Goal: Navigation & Orientation: Find specific page/section

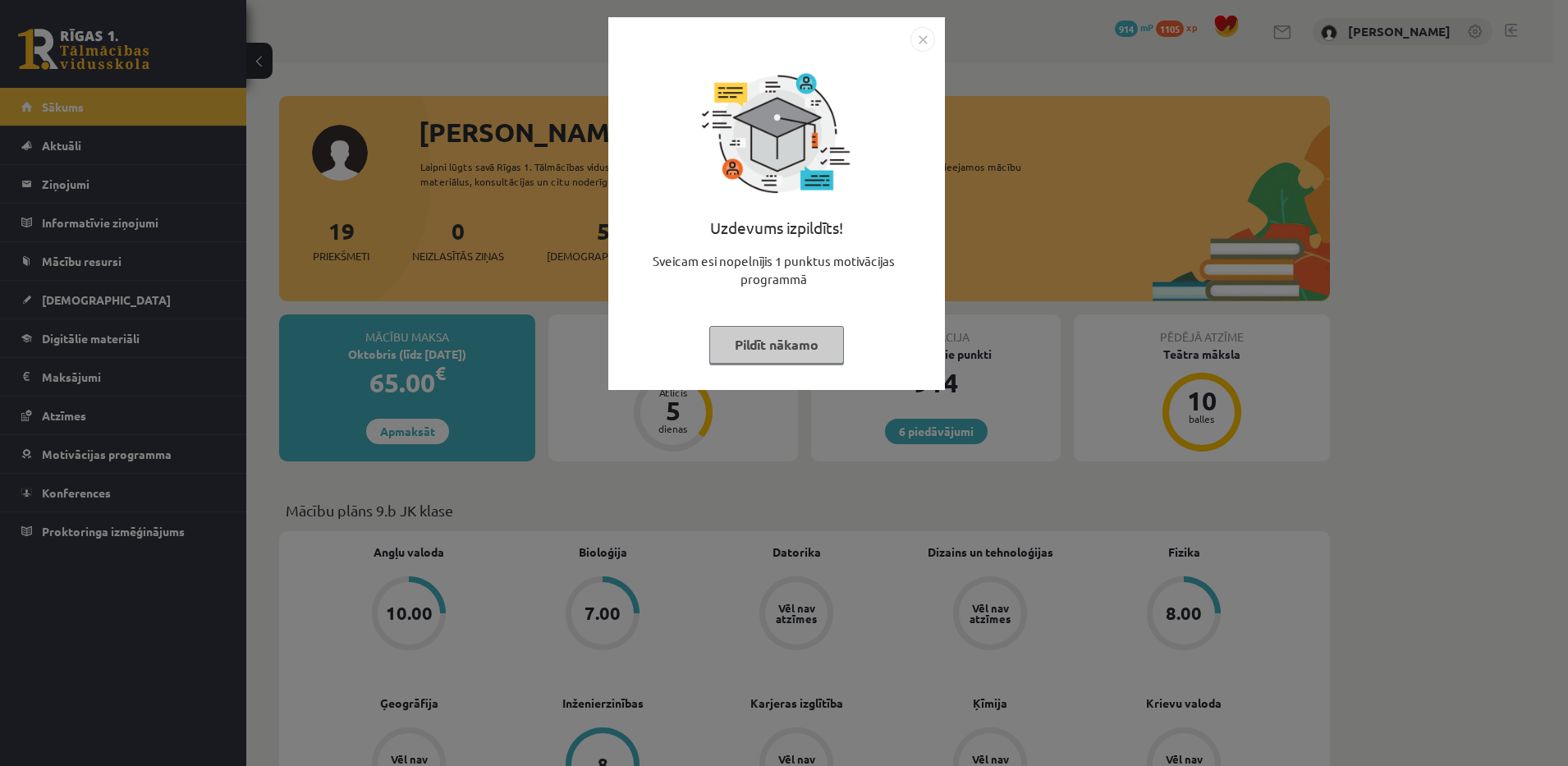
click at [773, 326] on button "Pildīt nākamo" at bounding box center [776, 345] width 135 height 38
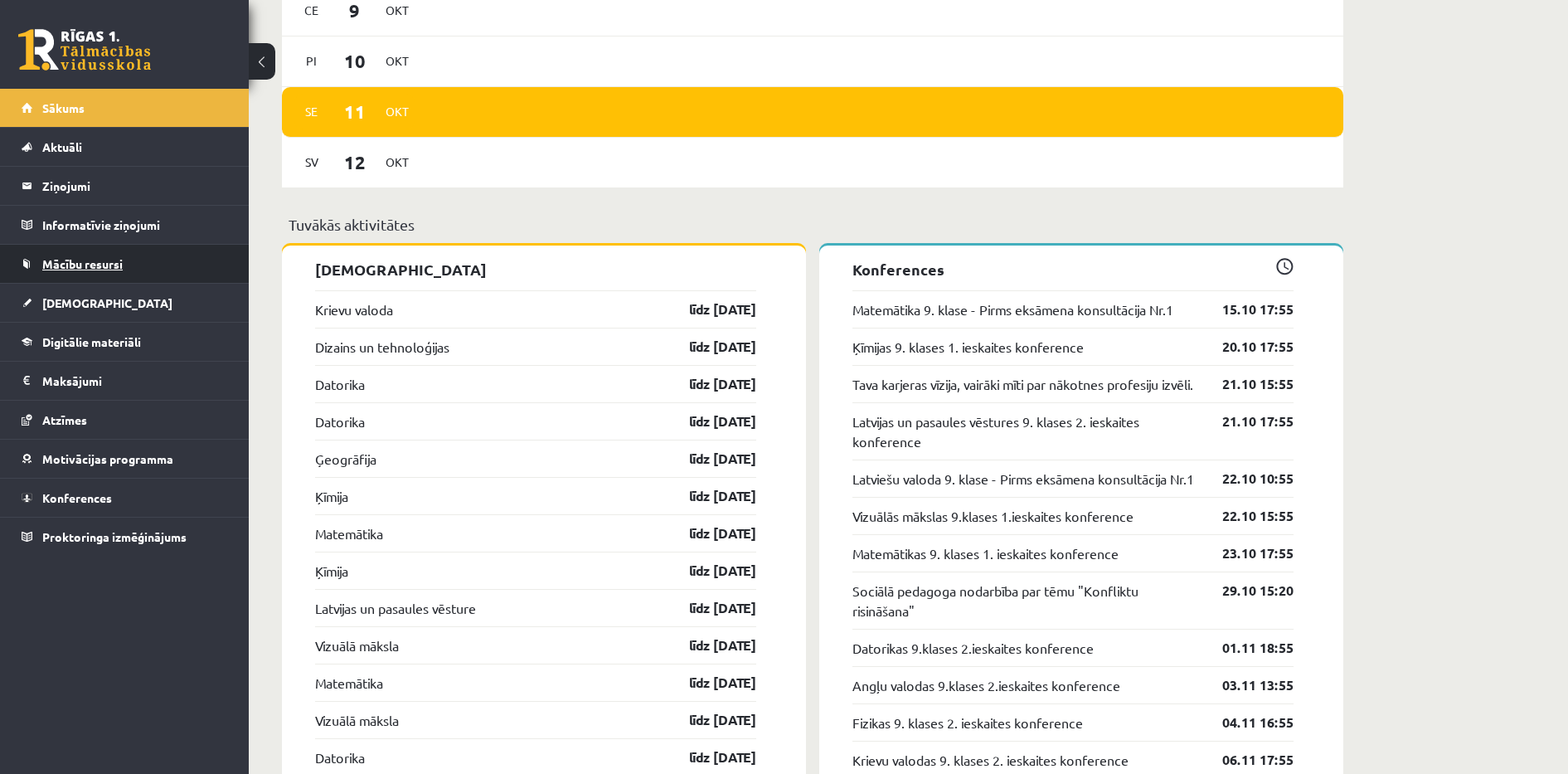
scroll to position [1493, 0]
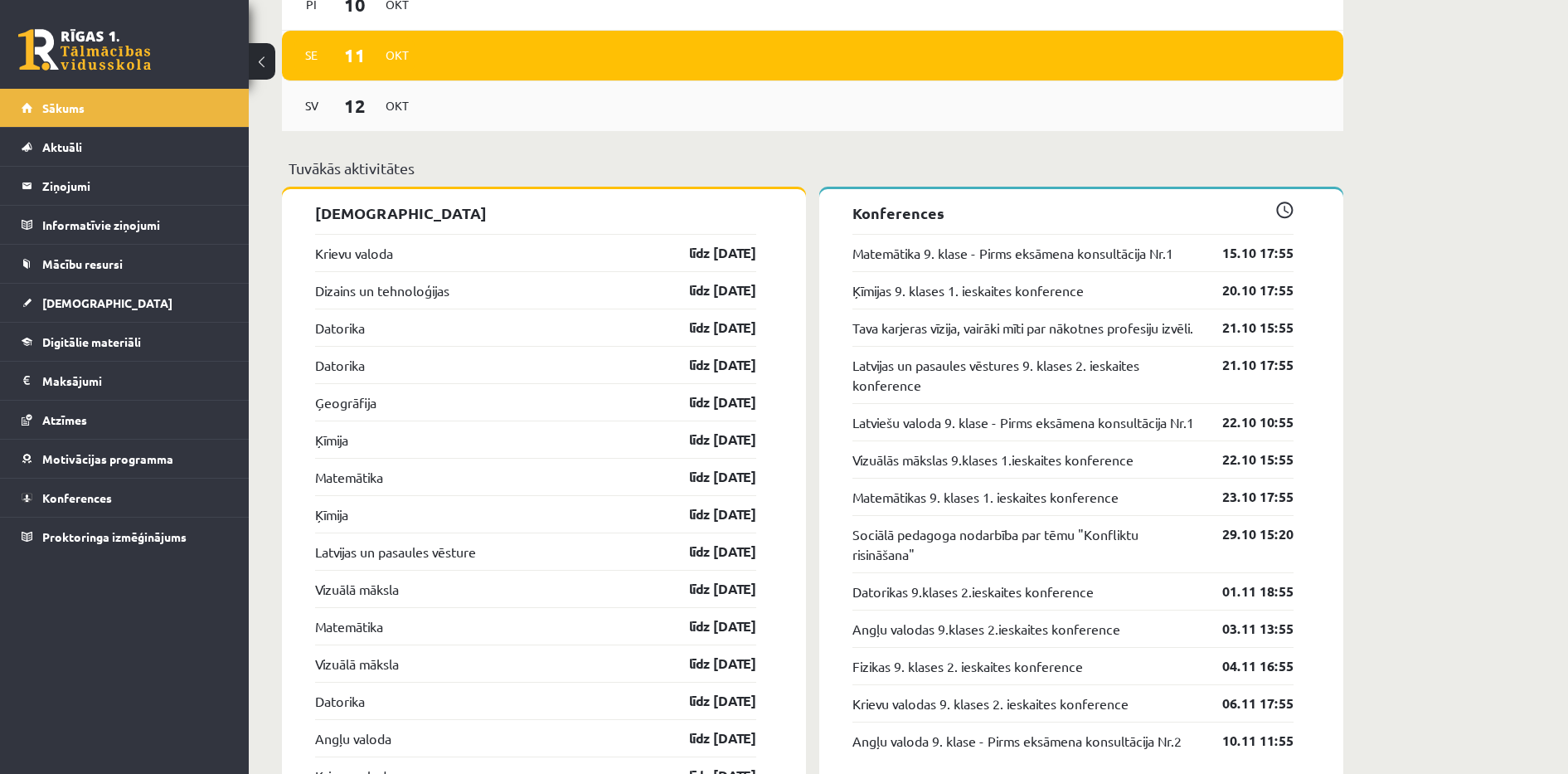
click at [951, 132] on div "Sv 12 Okt" at bounding box center [813, 106] width 1061 height 51
click at [117, 146] on link "Aktuāli" at bounding box center [125, 146] width 206 height 38
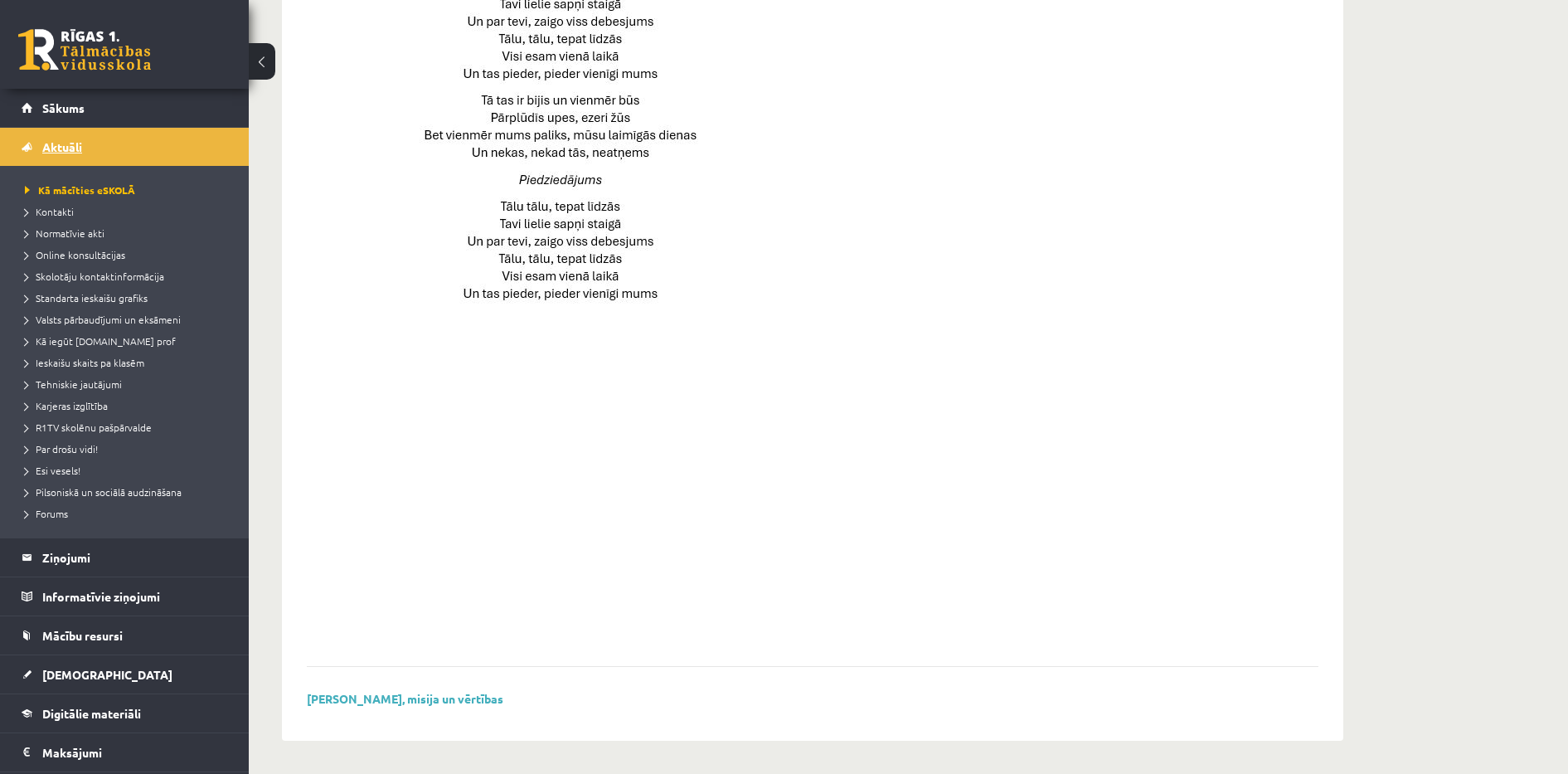
scroll to position [1033, 0]
click at [75, 90] on link "Sākums" at bounding box center [125, 107] width 206 height 38
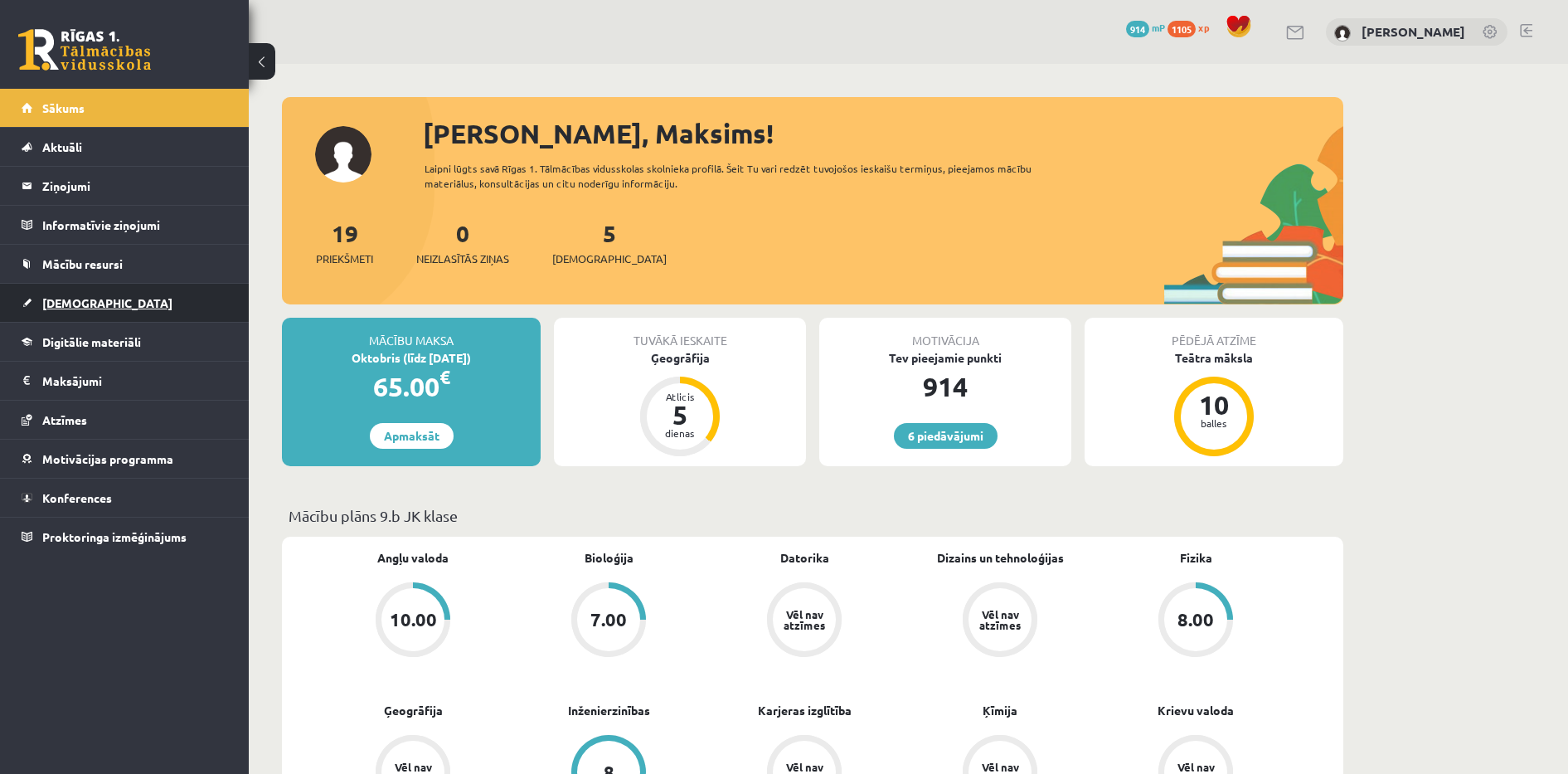
click at [112, 314] on link "[DEMOGRAPHIC_DATA]" at bounding box center [125, 303] width 206 height 38
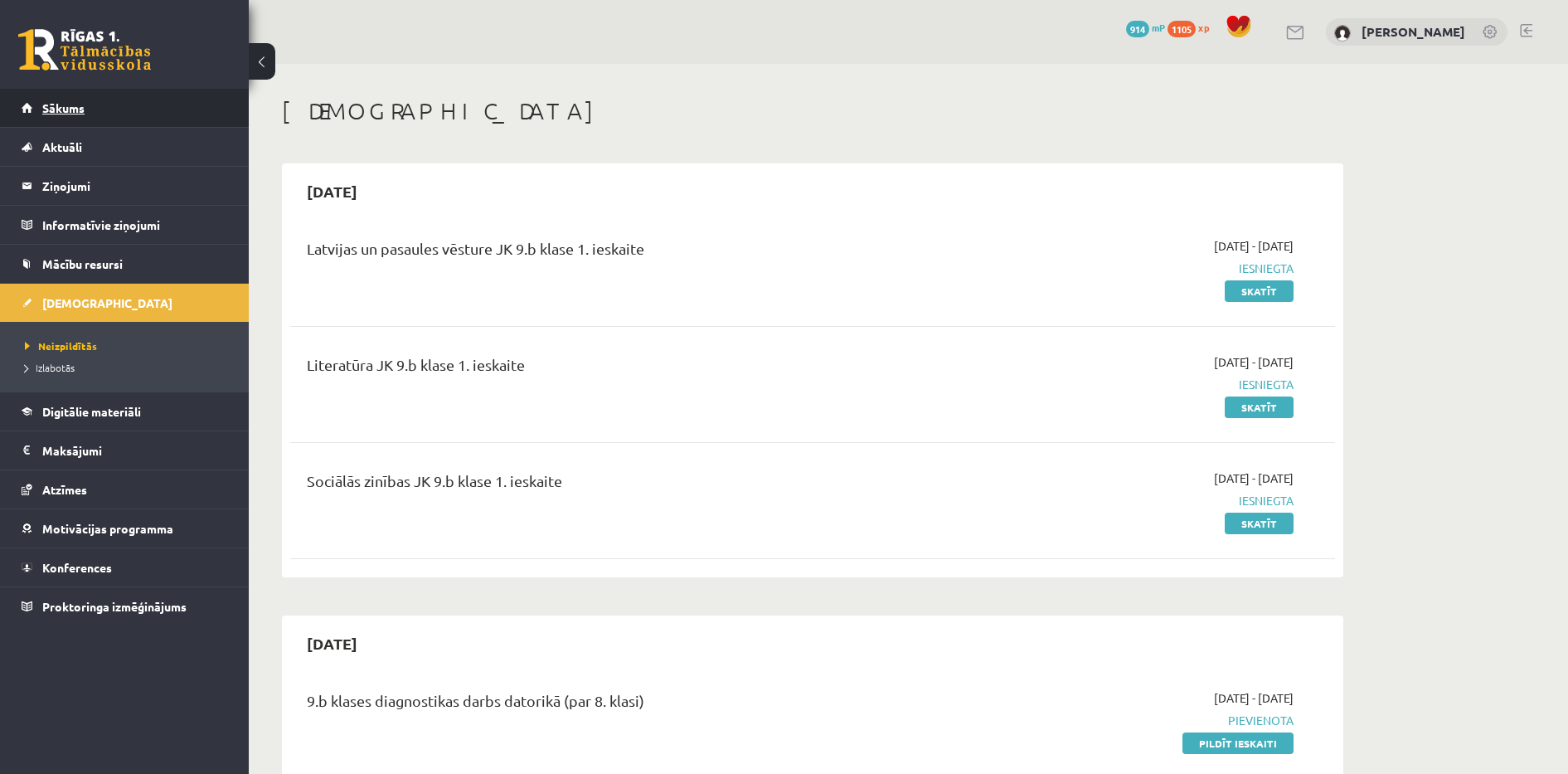
click at [97, 116] on link "Sākums" at bounding box center [125, 107] width 206 height 38
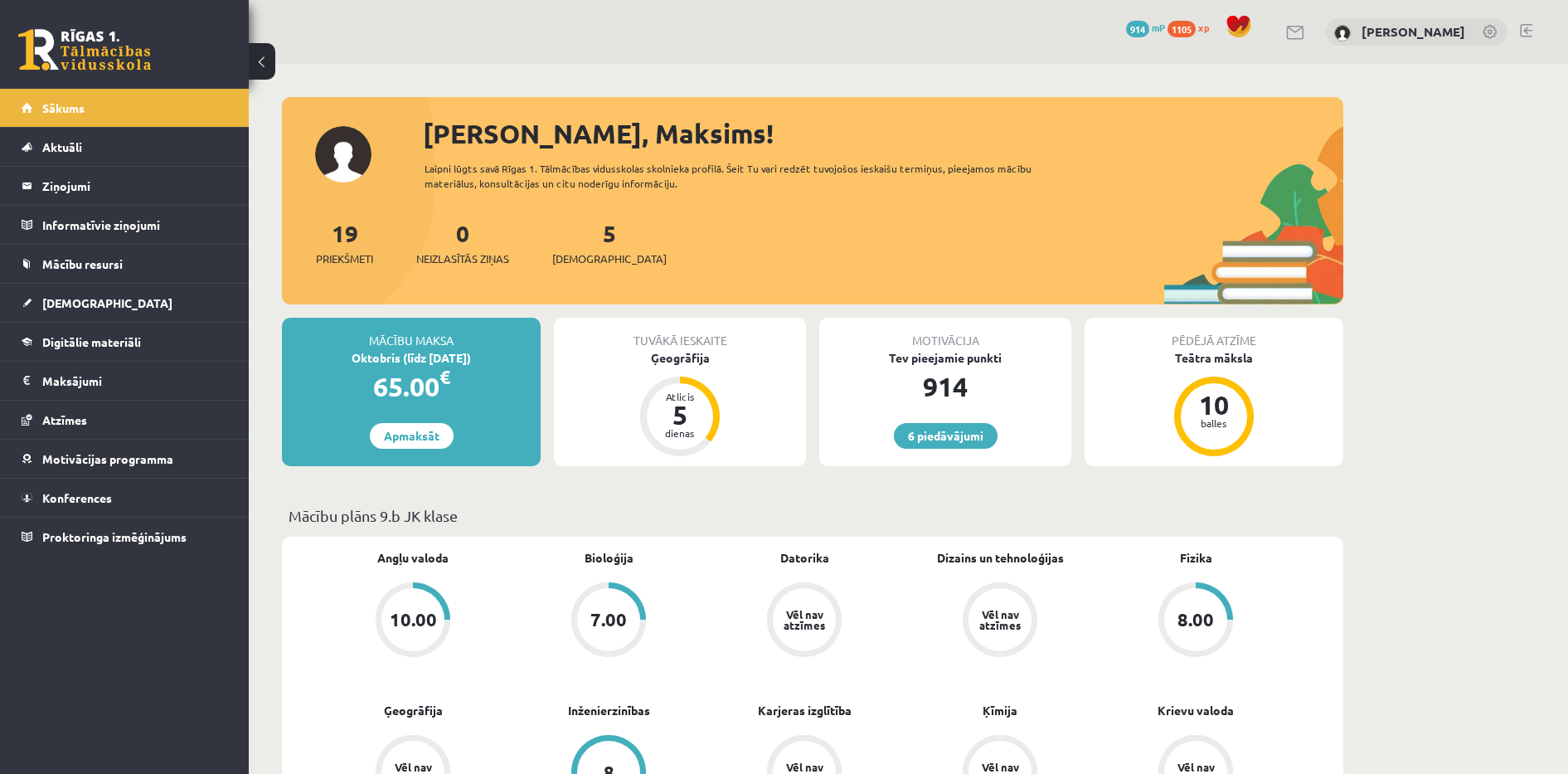
click at [775, 531] on div "Mācību plāns 9.b JK klase" at bounding box center [813, 521] width 1061 height 32
click at [95, 333] on link "Digitālie materiāli" at bounding box center [125, 341] width 206 height 38
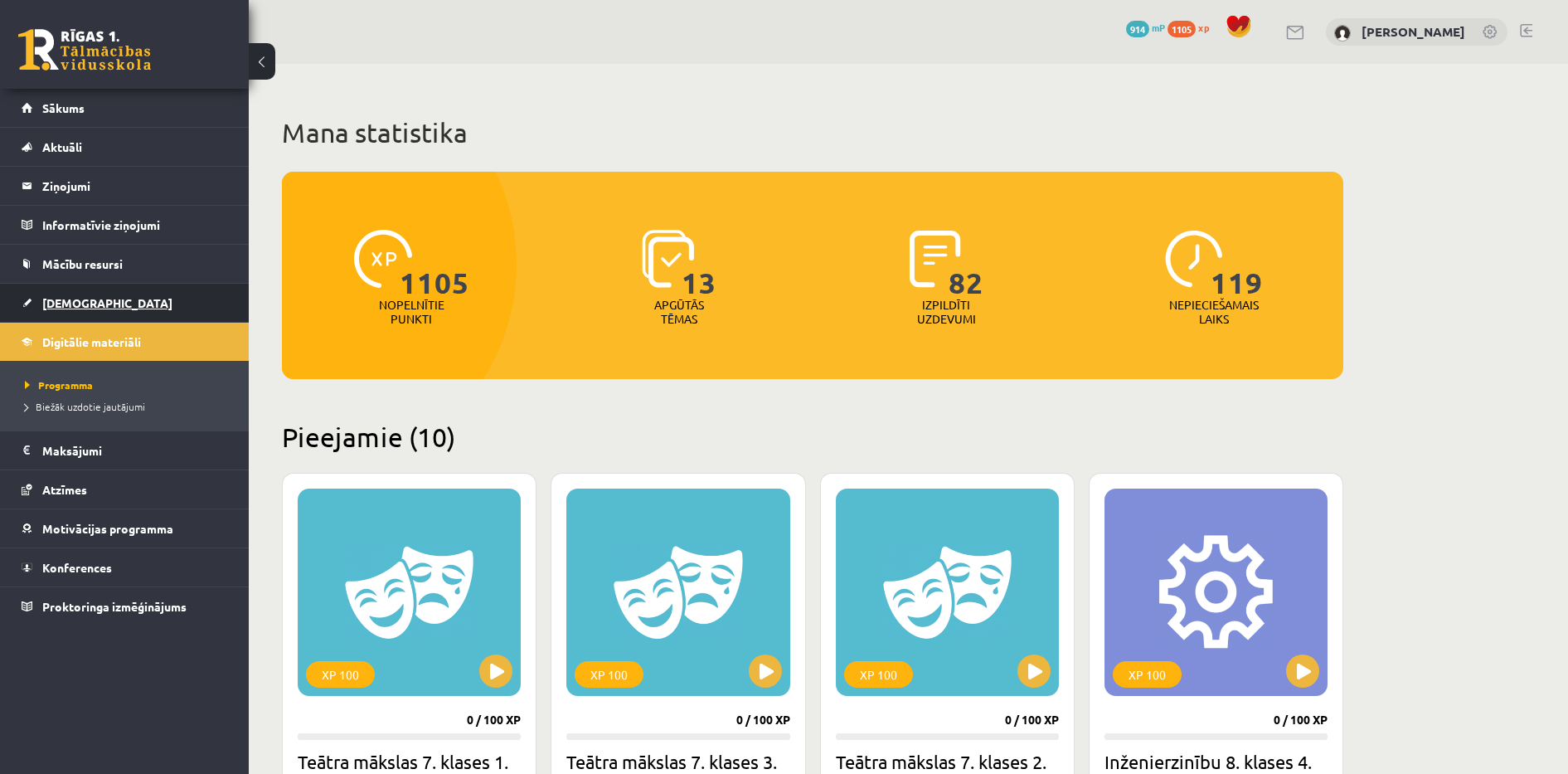
click at [118, 299] on link "[DEMOGRAPHIC_DATA]" at bounding box center [125, 303] width 206 height 38
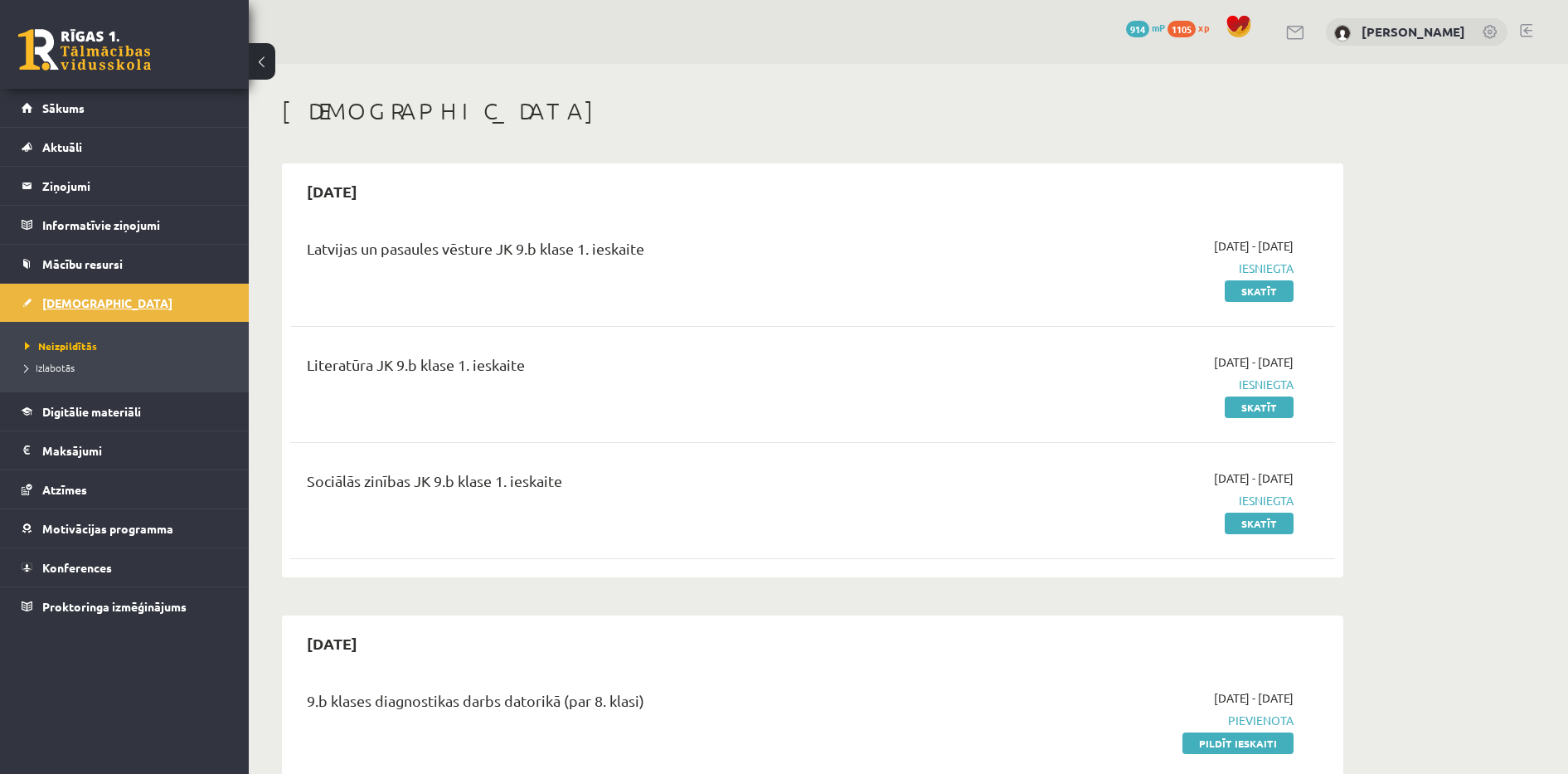
click at [112, 303] on link "[DEMOGRAPHIC_DATA]" at bounding box center [125, 303] width 206 height 38
click at [156, 124] on link "Sākums" at bounding box center [125, 107] width 206 height 38
